Goal: Task Accomplishment & Management: Manage account settings

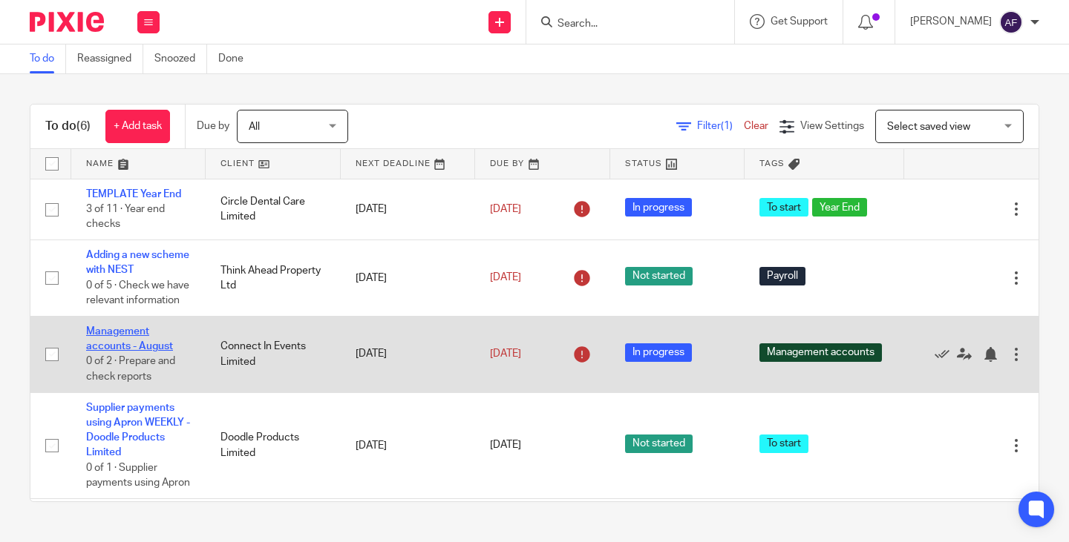
click at [129, 350] on link "Management accounts - August" at bounding box center [129, 338] width 87 height 25
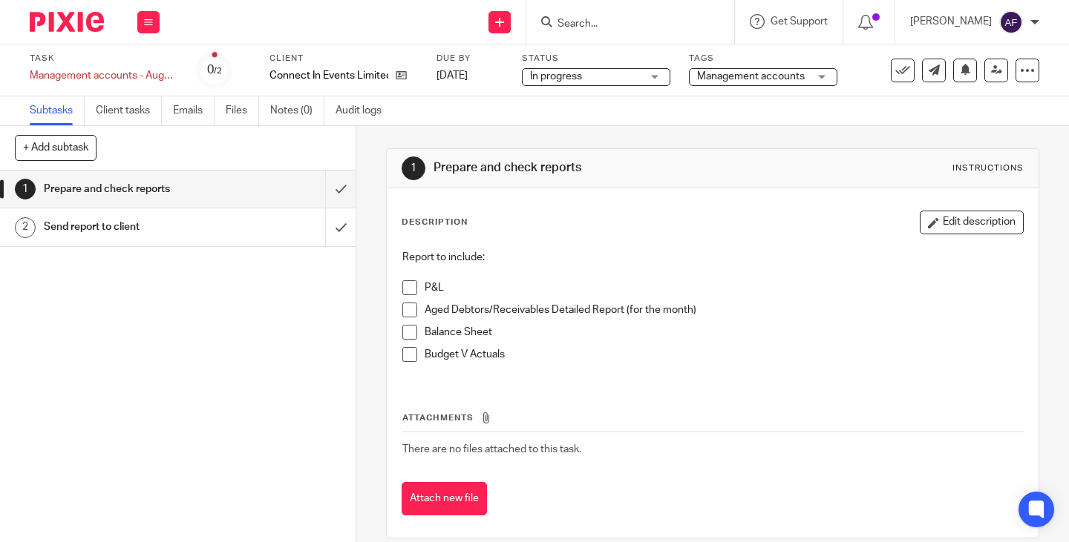
click at [227, 229] on div "Send report to client" at bounding box center [177, 227] width 266 height 22
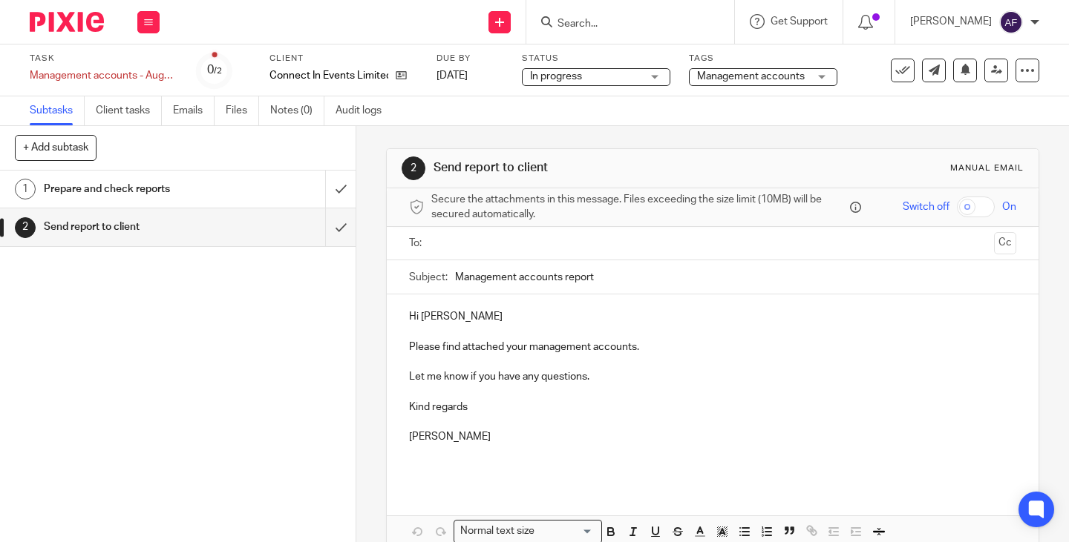
click at [197, 182] on h1 "Prepare and check reports" at bounding box center [133, 189] width 178 height 22
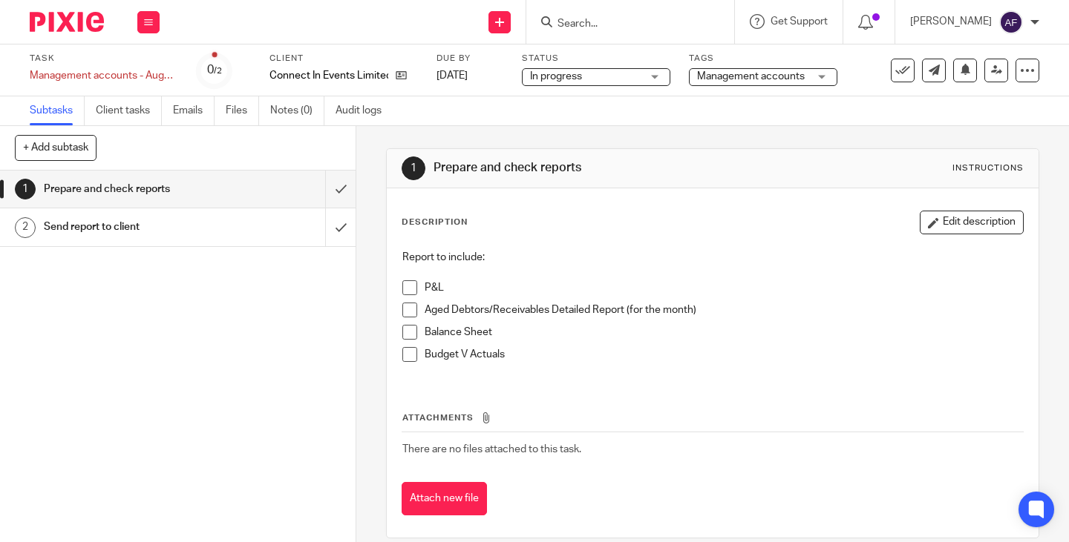
click at [683, 363] on div "Budget V Actuals" at bounding box center [723, 358] width 598 height 22
click at [571, 278] on p at bounding box center [712, 272] width 620 height 15
click at [571, 272] on p at bounding box center [712, 272] width 620 height 15
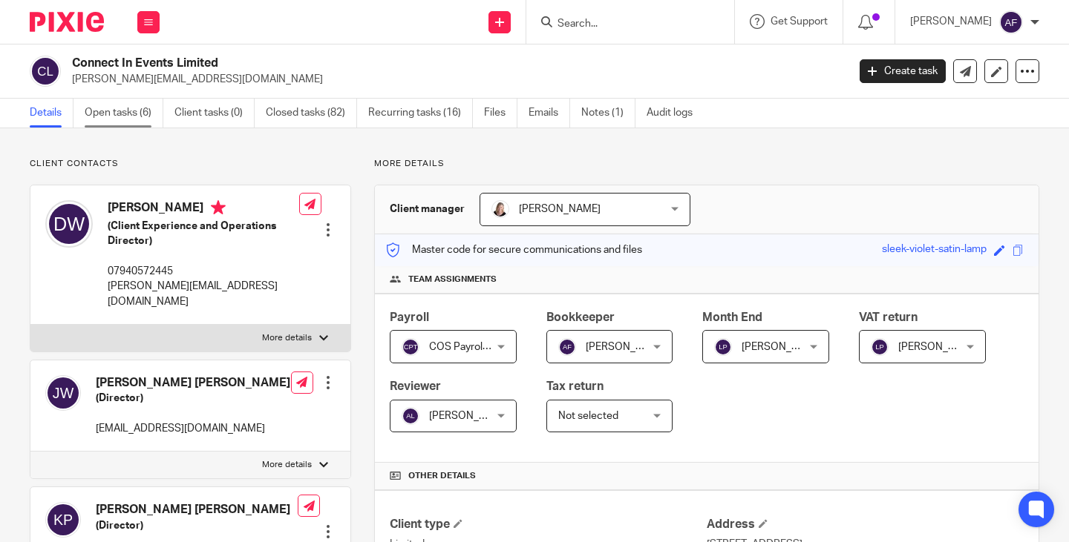
click at [135, 111] on link "Open tasks (6)" at bounding box center [124, 113] width 79 height 29
